Goal: Task Accomplishment & Management: Complete application form

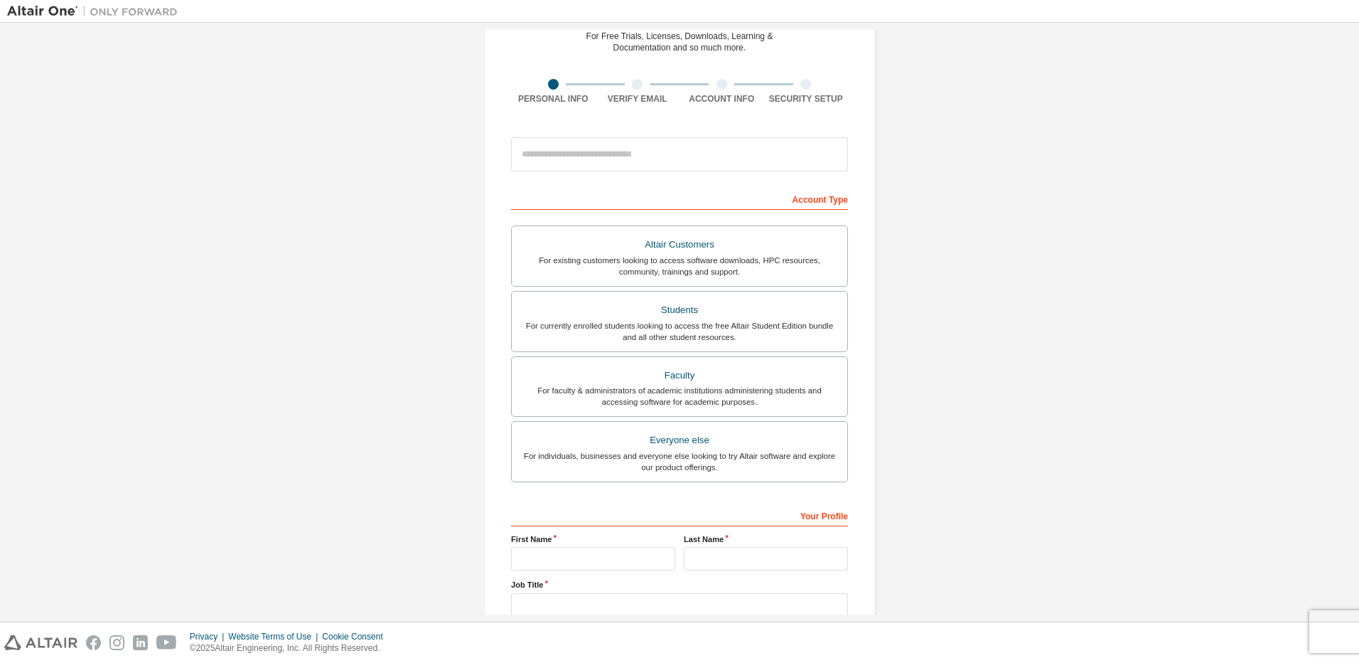
scroll to position [71, 0]
click at [767, 262] on div "For existing customers looking to access software downloads, HPC resources, com…" at bounding box center [679, 263] width 318 height 23
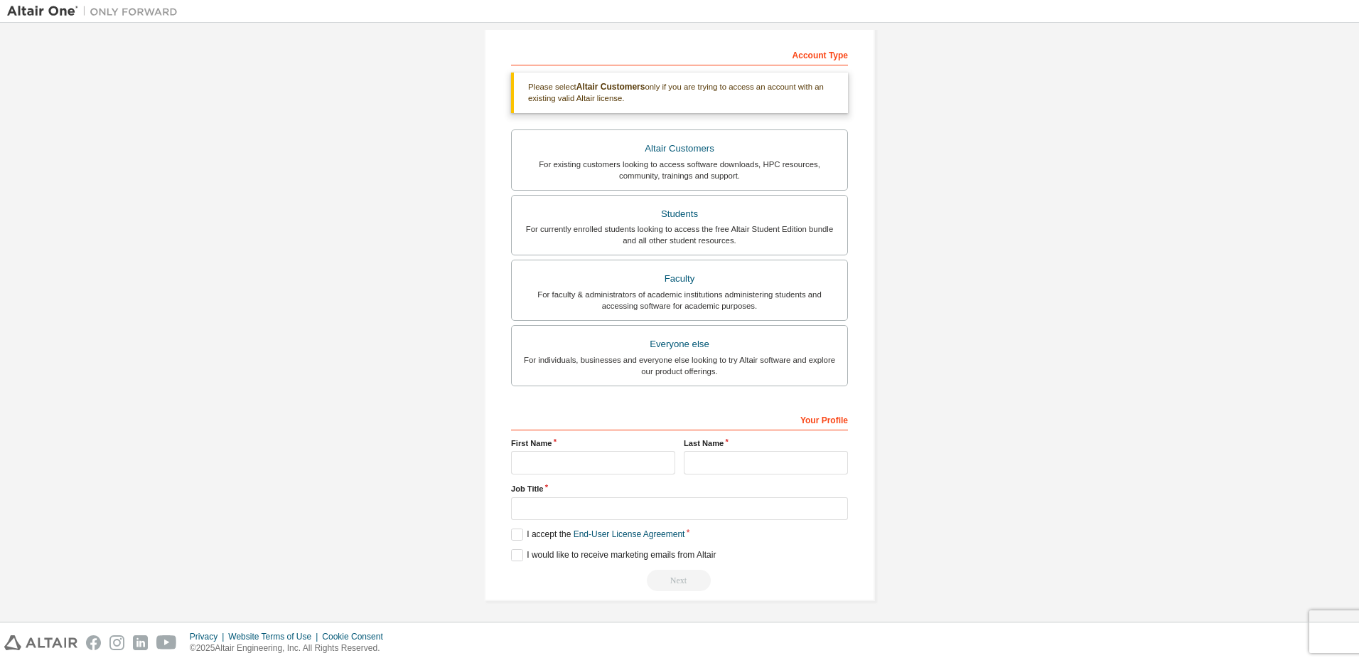
scroll to position [218, 0]
click at [821, 307] on div "For faculty & administrators of academic institutions administering students an…" at bounding box center [679, 296] width 318 height 23
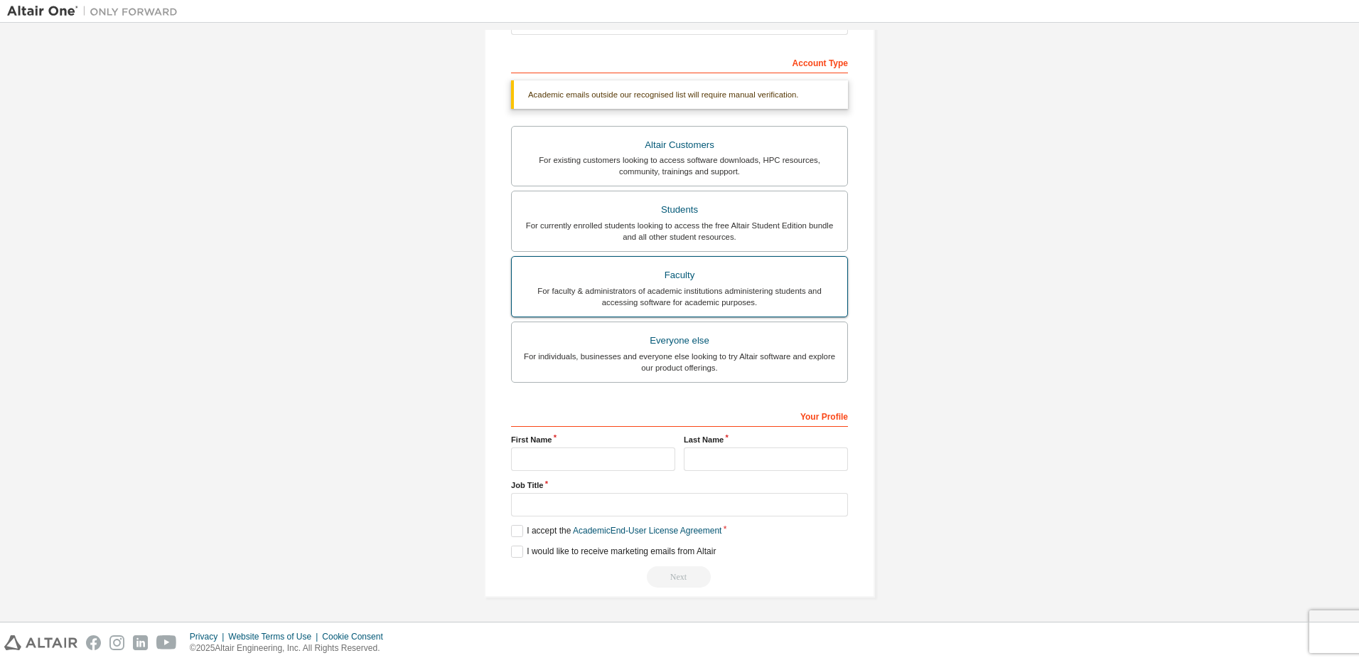
scroll to position [205, 0]
click at [788, 360] on div "For individuals, businesses and everyone else looking to try Altair software an…" at bounding box center [679, 361] width 318 height 23
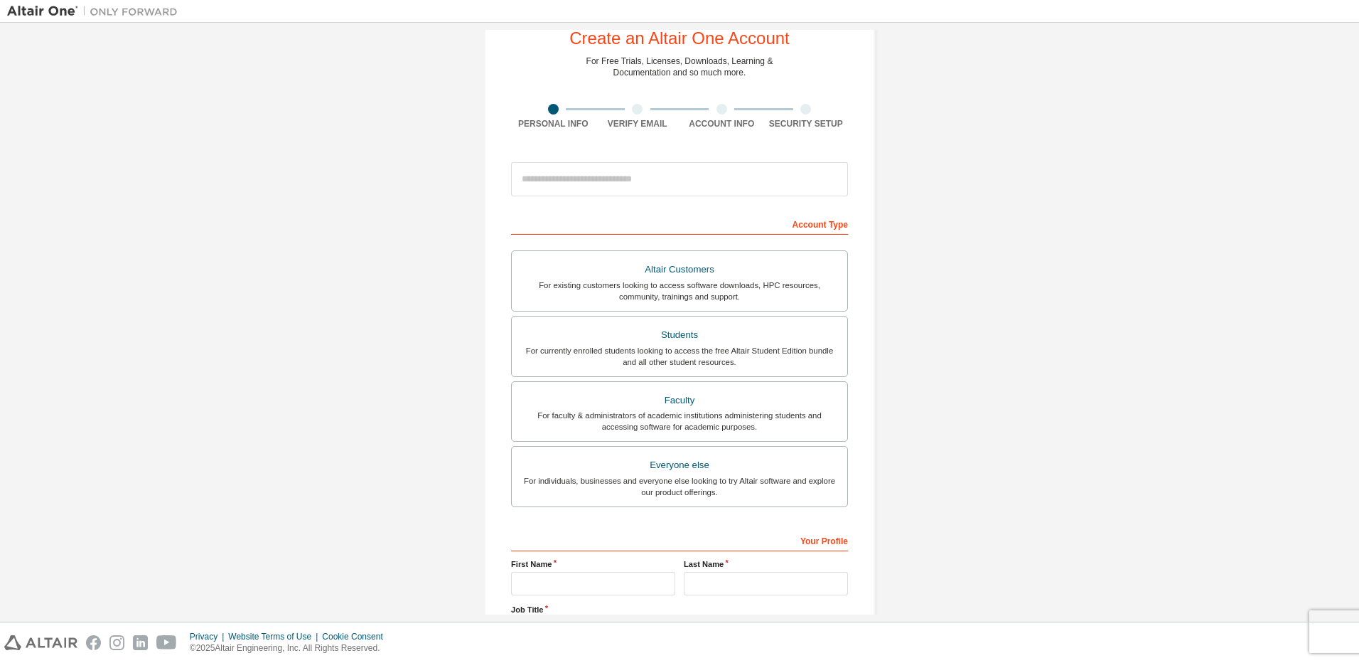
scroll to position [26, 0]
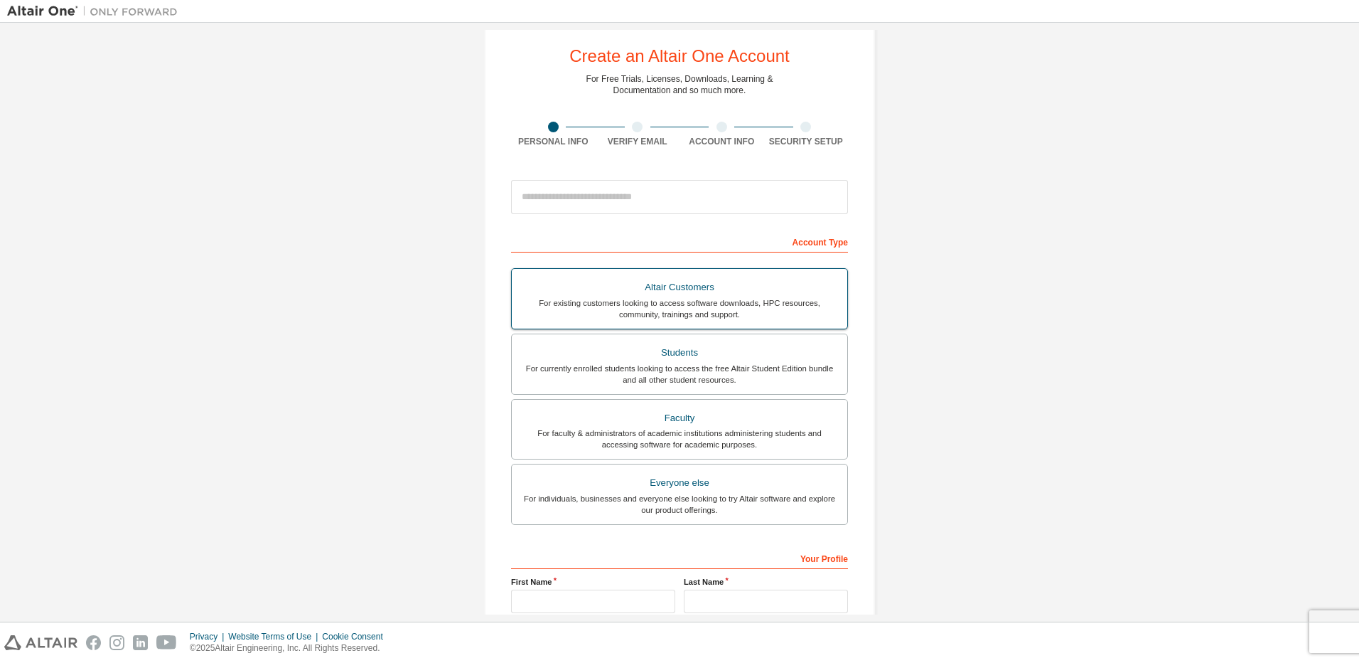
click at [628, 313] on div "For existing customers looking to access software downloads, HPC resources, com…" at bounding box center [679, 308] width 318 height 23
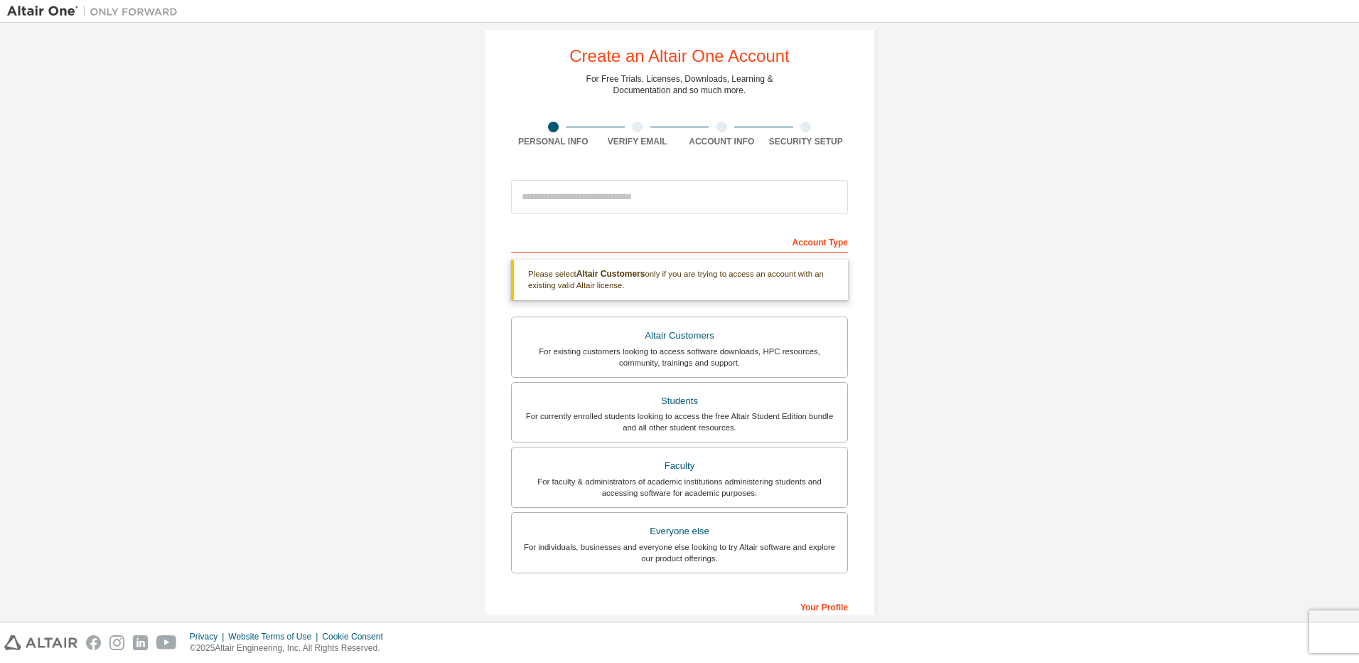
drag, startPoint x: 75, startPoint y: 643, endPoint x: 11, endPoint y: 686, distance: 76.9
drag, startPoint x: 11, startPoint y: 686, endPoint x: 1062, endPoint y: 362, distance: 1099.5
click at [1062, 361] on div "Create an Altair One Account For Free Trials, Licenses, Downloads, Learning & D…" at bounding box center [679, 404] width 1345 height 801
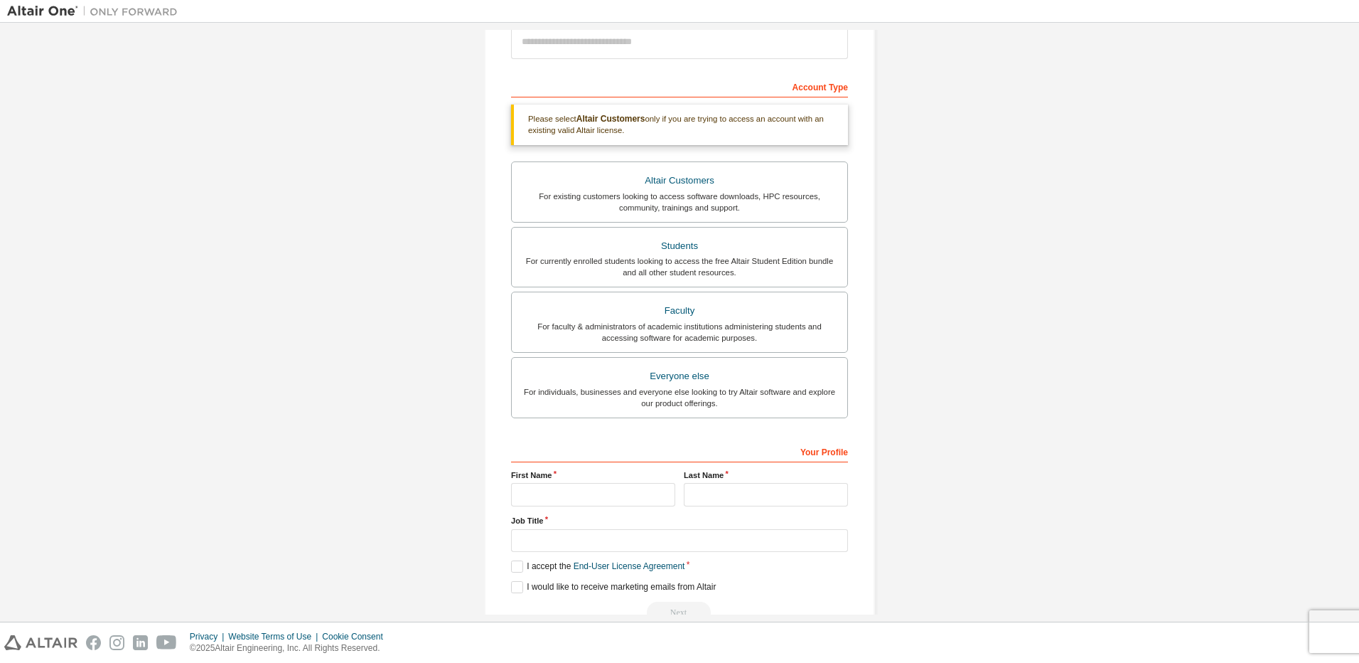
scroll to position [218, 0]
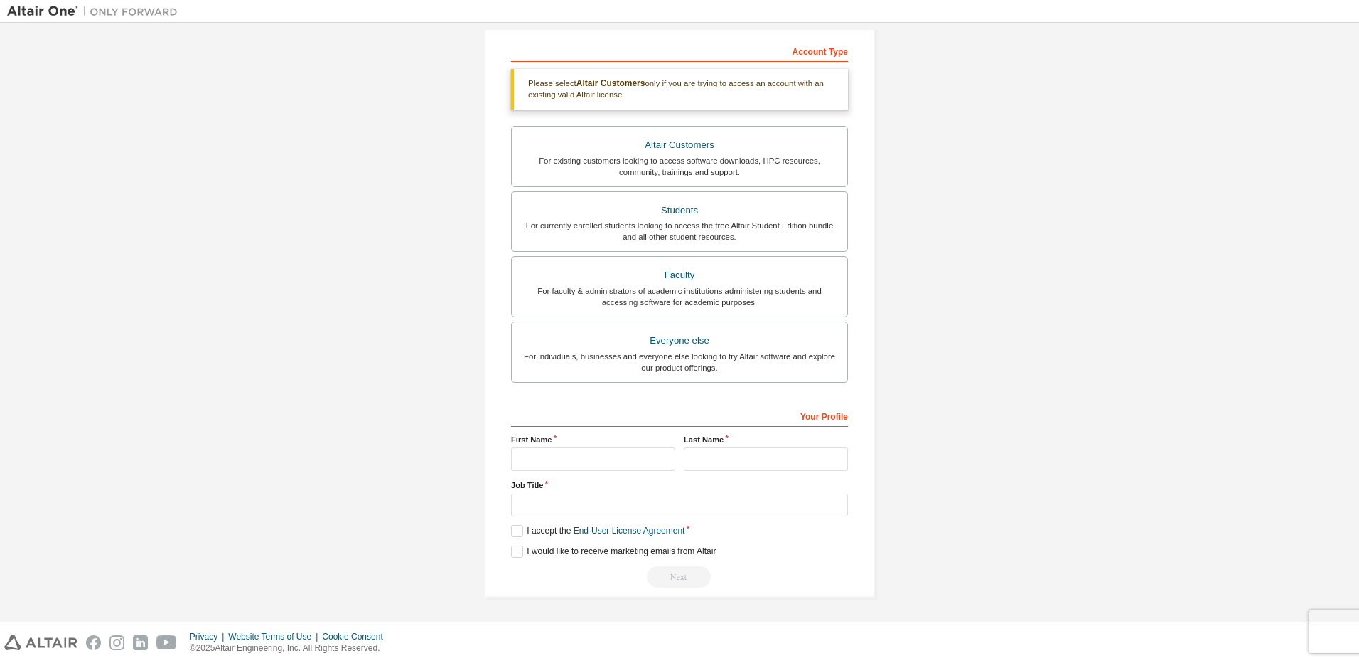
drag, startPoint x: 1194, startPoint y: 486, endPoint x: 1194, endPoint y: 503, distance: 16.3
click at [1194, 503] on div "Create an Altair One Account For Free Trials, Licenses, Downloads, Learning & D…" at bounding box center [679, 213] width 1345 height 801
drag, startPoint x: 1196, startPoint y: 508, endPoint x: 1187, endPoint y: 513, distance: 10.9
click at [1187, 513] on div "Create an Altair One Account For Free Trials, Licenses, Downloads, Learning & D…" at bounding box center [679, 213] width 1345 height 801
drag, startPoint x: 1187, startPoint y: 513, endPoint x: 1184, endPoint y: 545, distance: 32.1
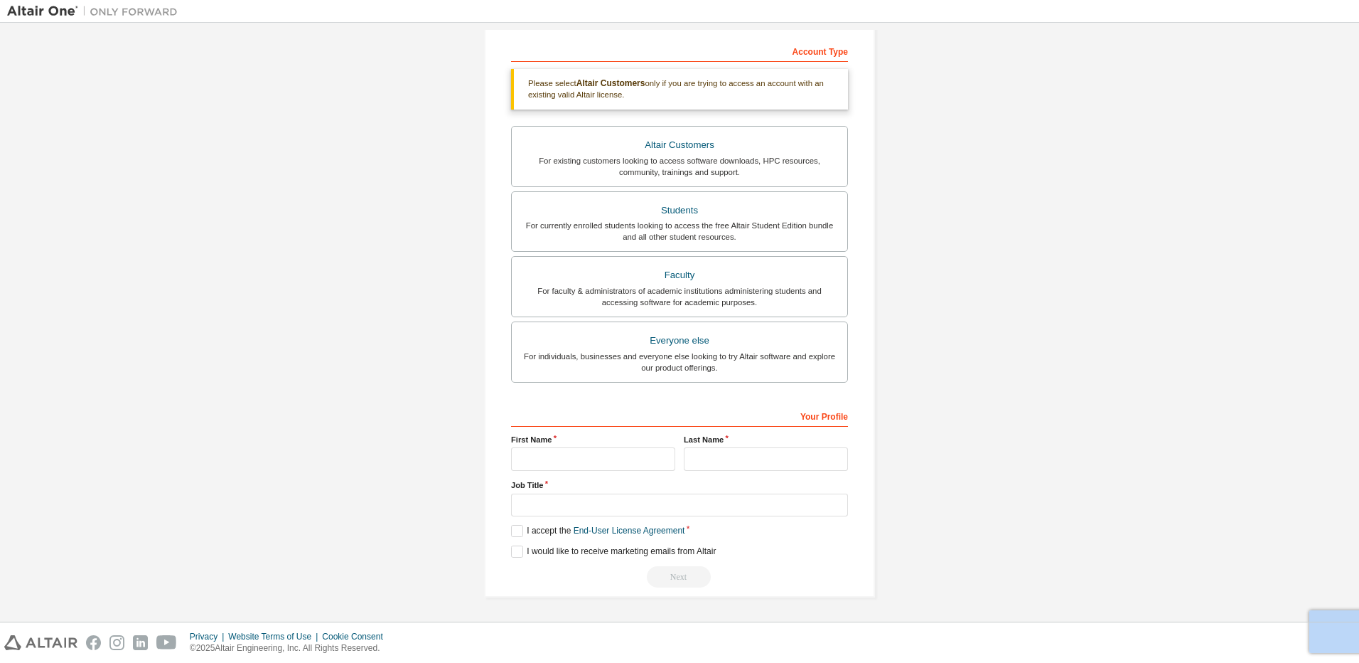
click at [1184, 545] on div "Create an Altair One Account For Free Trials, Licenses, Downloads, Learning & D…" at bounding box center [679, 213] width 1345 height 801
click at [1358, 530] on html "Create an Altair One Account For Free Trials, Licenses, Downloads, Learning & D…" at bounding box center [679, 331] width 1359 height 663
